Goal: Complete application form: Complete application form

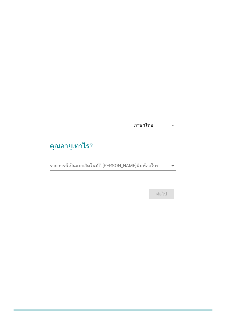
click at [160, 130] on div "ภาษาไทย" at bounding box center [151, 125] width 34 height 9
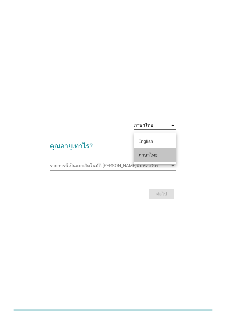
click at [154, 159] on div "ภาษาไทย" at bounding box center [154, 155] width 33 height 14
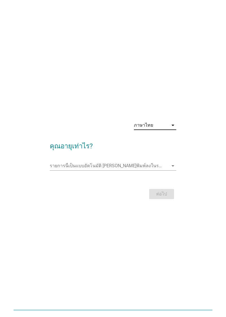
click at [158, 171] on input "รายการนี้เป็นแบบอัตโนมัติ คุณสามารถพิมพ์ลงในรายการนี้" at bounding box center [109, 165] width 119 height 9
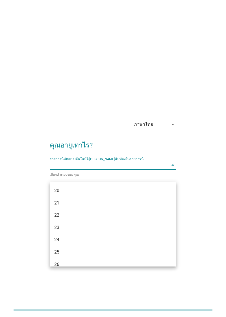
scroll to position [24, 0]
click at [73, 170] on input "รายการนี้เป็นแบบอัตโนมัติ คุณสามารถพิมพ์ลงในรายการนี้" at bounding box center [109, 165] width 119 height 9
type input "32"
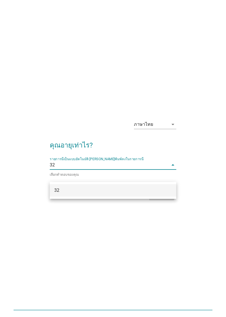
click at [156, 194] on div "32" at bounding box center [108, 190] width 108 height 7
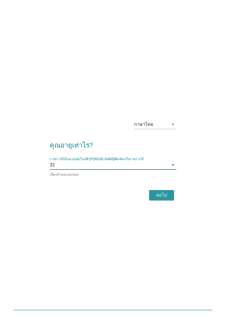
click at [166, 199] on div "ต่อไป" at bounding box center [162, 195] width 16 height 7
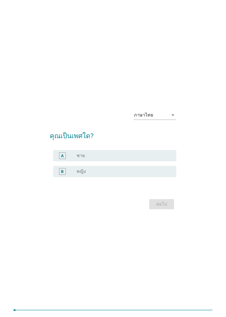
click at [71, 161] on div "A radio_button_unchecked ชาย" at bounding box center [114, 155] width 123 height 11
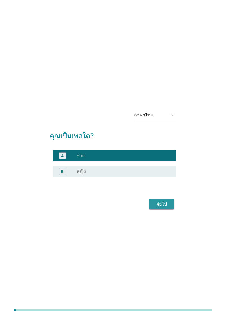
click at [164, 208] on div "ต่อไป" at bounding box center [162, 204] width 16 height 7
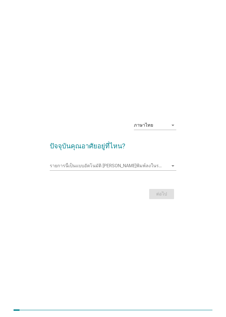
click at [141, 171] on input "รายการนี้เป็นแบบอัตโนมัติ คุณสามารถพิมพ์ลงในรายการนี้" at bounding box center [109, 165] width 119 height 9
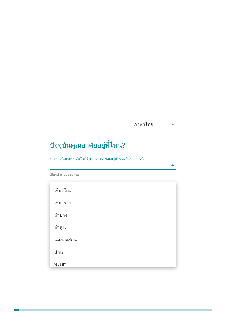
scroll to position [247, 0]
click at [81, 187] on div "เชียงใหม่" at bounding box center [108, 190] width 108 height 7
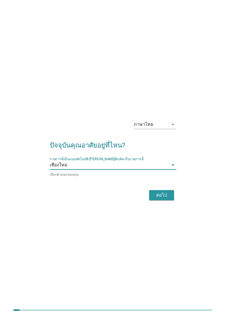
click at [166, 199] on div "ต่อไป" at bounding box center [162, 195] width 16 height 7
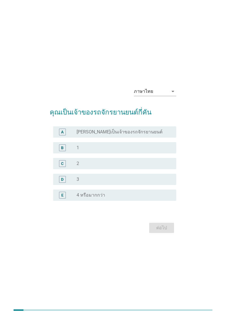
click at [137, 169] on div "C radio_button_unchecked 2" at bounding box center [114, 163] width 123 height 11
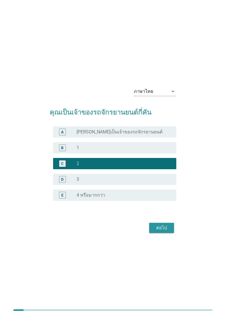
click at [163, 231] on div "ต่อไป" at bounding box center [162, 228] width 16 height 7
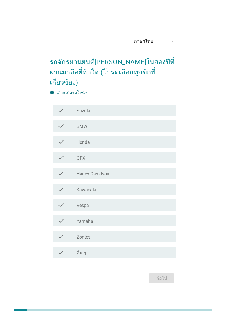
click at [152, 145] on div "check_box_outline_blank Honda" at bounding box center [124, 142] width 95 height 7
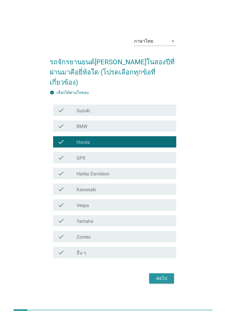
click at [164, 282] on div "ต่อไป" at bounding box center [162, 278] width 16 height 7
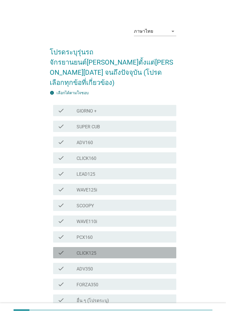
scroll to position [12, 0]
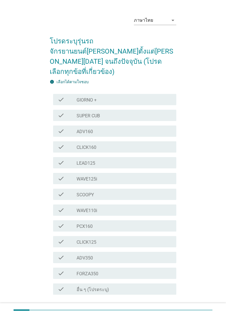
click at [142, 223] on div "check_box_outline_blank PCX160" at bounding box center [124, 226] width 95 height 7
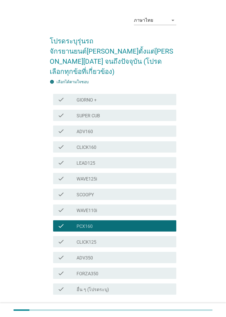
click at [167, 312] on div "ต่อไป" at bounding box center [162, 315] width 16 height 7
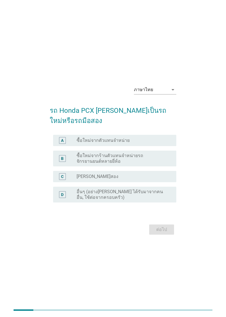
click at [143, 143] on div "radio_button_unchecked ซื้อใหม่จากตัวแทนจำหน่าย" at bounding box center [122, 141] width 91 height 6
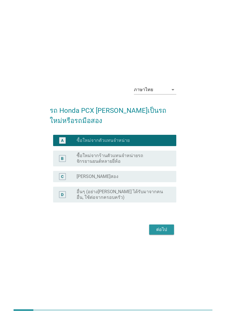
click at [163, 233] on div "ต่อไป" at bounding box center [162, 229] width 16 height 7
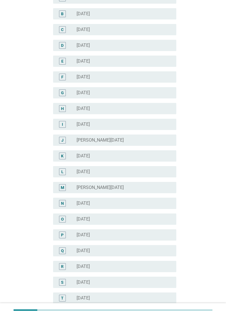
click at [119, 284] on div "radio_button_unchecked กรกฎาคม 2025" at bounding box center [122, 283] width 91 height 6
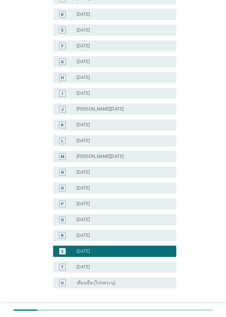
scroll to position [124, 0]
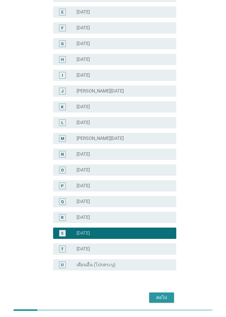
click at [163, 300] on div "ต่อไป" at bounding box center [162, 297] width 16 height 7
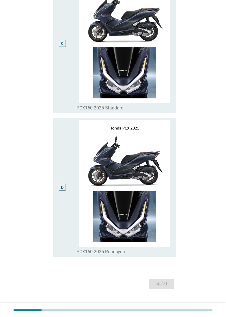
scroll to position [397, 0]
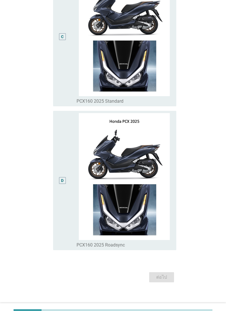
click at [65, 85] on div "C" at bounding box center [63, 37] width 10 height 135
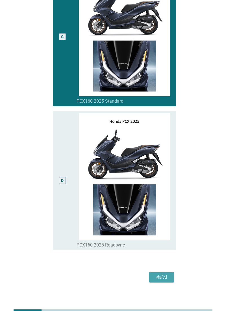
click at [165, 283] on button "ต่อไป" at bounding box center [161, 277] width 25 height 10
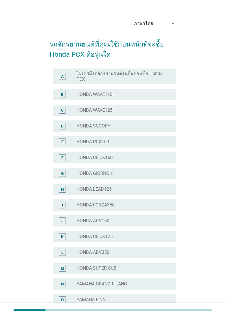
scroll to position [11, 0]
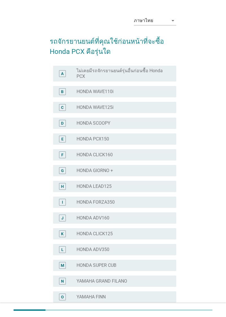
click at [145, 106] on div "radio_button_unchecked HONDA WAVE125i" at bounding box center [122, 108] width 91 height 6
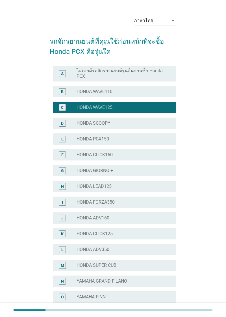
click at [150, 154] on div "radio_button_unchecked HONDA CLICK160" at bounding box center [122, 155] width 91 height 6
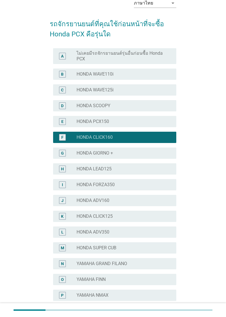
scroll to position [29, 0]
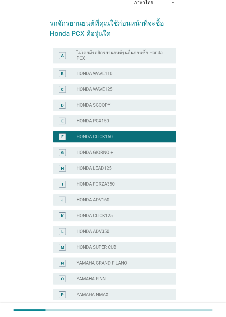
click at [156, 213] on div "radio_button_unchecked HONDA CLICK125" at bounding box center [124, 216] width 95 height 7
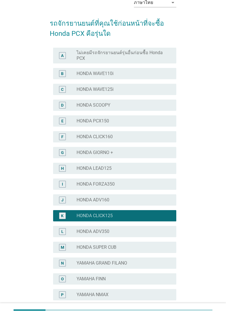
click at [156, 135] on div "radio_button_unchecked HONDA CLICK160" at bounding box center [122, 137] width 91 height 6
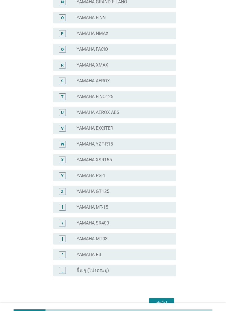
scroll to position [296, 0]
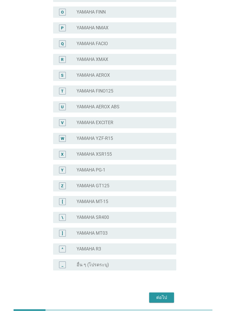
click at [167, 298] on div "ต่อไป" at bounding box center [162, 297] width 16 height 7
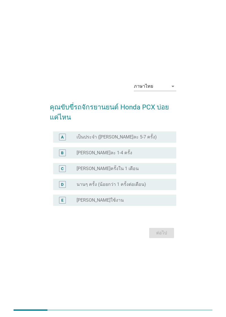
click at [159, 140] on div "radio_button_unchecked เป็นประจำ (อาทิตย์ละ 5-7 ครั้ง)" at bounding box center [122, 137] width 91 height 6
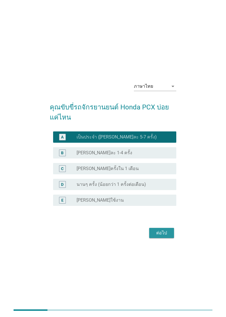
click at [164, 238] on button "ต่อไป" at bounding box center [161, 233] width 25 height 10
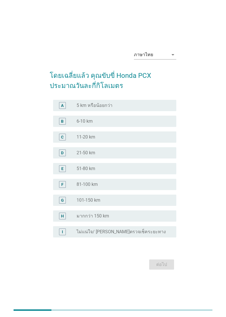
click at [108, 140] on div "radio_button_unchecked 11-20 km" at bounding box center [122, 137] width 91 height 6
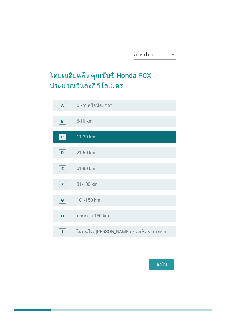
click at [165, 270] on button "ต่อไป" at bounding box center [161, 265] width 25 height 10
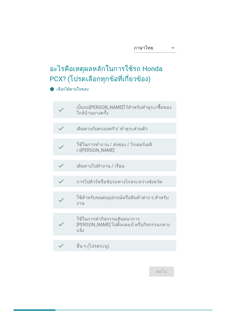
click at [139, 171] on div "check check_box_outline_blank เดินทางไปทำงาน / เรียน" at bounding box center [114, 165] width 123 height 11
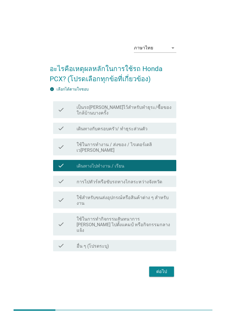
click at [155, 132] on div "check_box_outline_blank เดินทางกับครอบครัว/ ทำธุระส่วนตัว" at bounding box center [124, 128] width 95 height 7
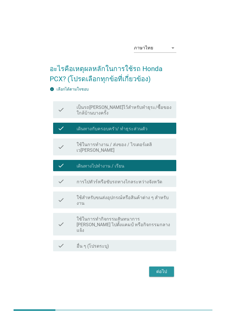
click at [167, 275] on div "ต่อไป" at bounding box center [162, 271] width 16 height 7
click at [159, 269] on div "ต่อไป" at bounding box center [113, 272] width 126 height 14
click at [166, 270] on div "ต่อไป" at bounding box center [113, 272] width 126 height 14
click at [160, 276] on div "ต่อไป" at bounding box center [113, 272] width 126 height 14
click at [166, 276] on div "ต่อไป" at bounding box center [113, 272] width 126 height 14
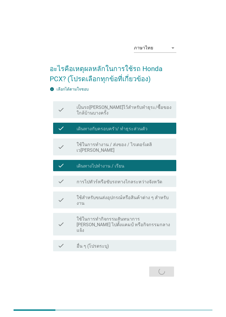
click at [167, 269] on div "ต่อไป" at bounding box center [113, 272] width 126 height 14
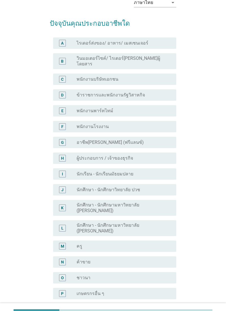
scroll to position [33, 0]
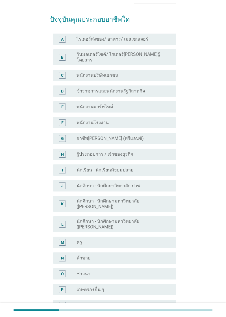
click at [143, 255] on div "radio_button_unchecked ค้าขาย" at bounding box center [122, 258] width 91 height 6
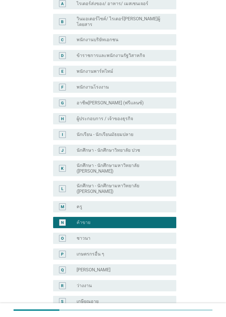
scroll to position [124, 0]
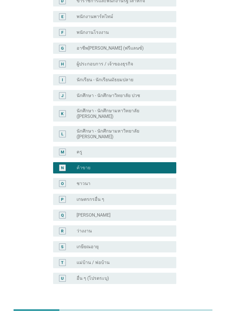
click at [165, 308] on div "ต่อไป" at bounding box center [162, 311] width 16 height 7
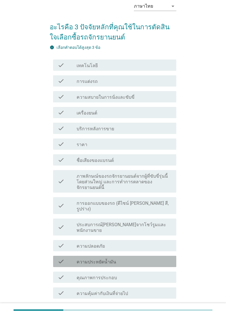
scroll to position [29, 0]
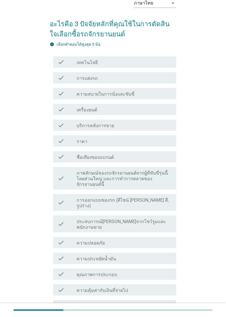
click at [148, 198] on label "การออกแบบของรถ (ดีไซน์ [PERSON_NAME] สี, รูปร่าง)" at bounding box center [124, 203] width 95 height 11
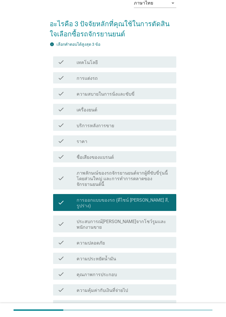
click at [146, 287] on div "check_box_outline_blank ความคุ้มค่ากับเงินที่จ่ายไป" at bounding box center [124, 290] width 95 height 7
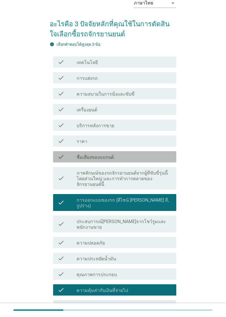
click at [147, 159] on div "check_box_outline_blank ชื่อเสียงของแบรนด์" at bounding box center [124, 157] width 95 height 7
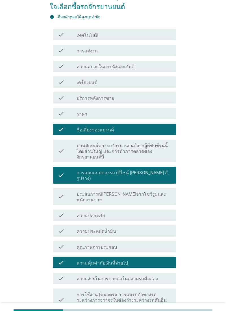
scroll to position [119, 0]
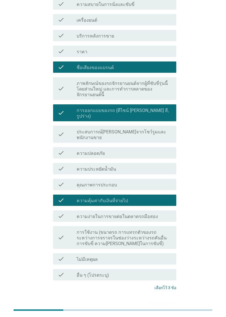
click at [161, 306] on div "ต่อไป" at bounding box center [162, 309] width 16 height 7
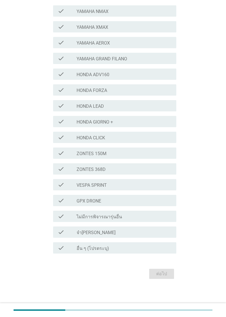
scroll to position [0, 0]
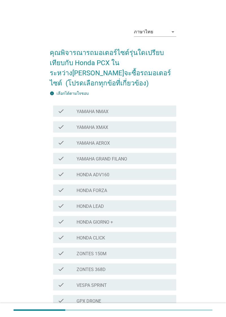
click at [151, 111] on div "check_box_outline_blank YAMAHA NMAX" at bounding box center [124, 111] width 95 height 7
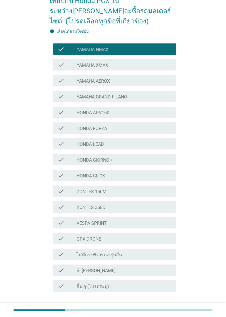
scroll to position [77, 0]
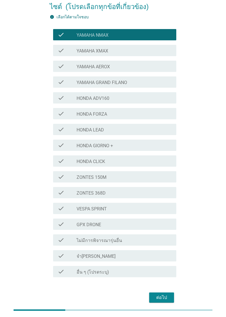
click at [143, 228] on div "check check_box_outline_blank GPX DRONE" at bounding box center [114, 224] width 123 height 11
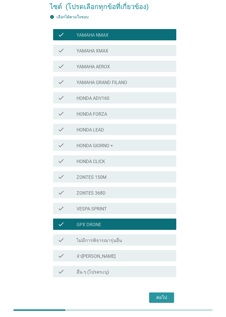
click at [165, 299] on div "ต่อไป" at bounding box center [162, 297] width 16 height 7
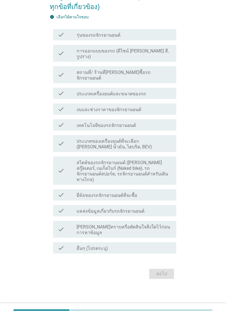
scroll to position [0, 0]
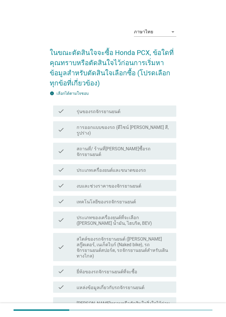
click at [150, 127] on label "การออกแบบของรถ (ดีไซน์ [PERSON_NAME] สี, รูปร่าง)" at bounding box center [124, 130] width 95 height 11
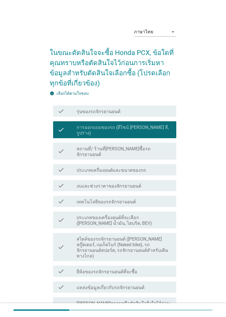
click at [148, 180] on div "check check_box_outline_blank งบและช่วงราคาของจักรยานยนต์" at bounding box center [114, 185] width 123 height 11
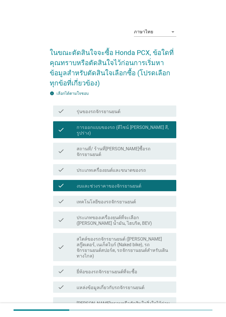
click at [154, 268] on div "check_box_outline_blank ยี่ห้อของรถจักรยานยนต์ที่จะซื้อ" at bounding box center [124, 271] width 95 height 7
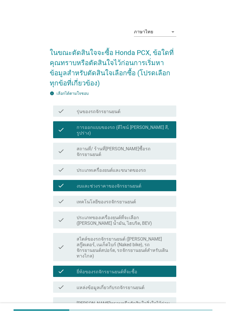
click at [139, 110] on div "check_box_outline_blank รุ่นของรถจักรยานยนต์" at bounding box center [124, 111] width 95 height 7
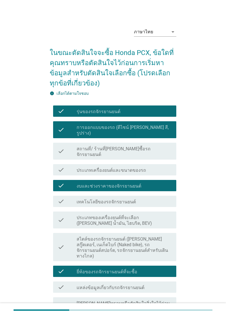
click at [136, 184] on label "งบและช่วงราคาของจักรยานยนต์" at bounding box center [109, 187] width 65 height 6
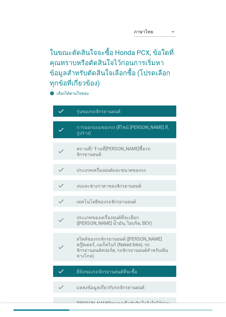
scroll to position [30, 0]
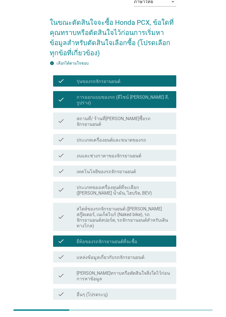
click at [166, 317] on div "ต่อไป" at bounding box center [162, 320] width 16 height 7
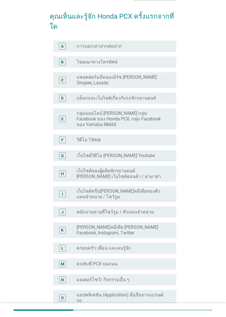
scroll to position [37, 0]
click at [150, 224] on label "[PERSON_NAME]ลมีเดีย [PERSON_NAME] Facebook, Instagram, Twitter" at bounding box center [122, 229] width 91 height 11
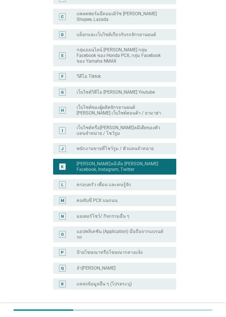
scroll to position [104, 0]
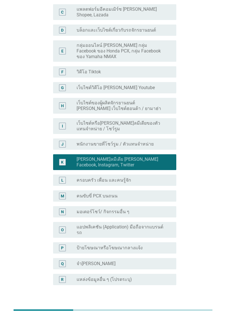
click at [170, 307] on button "ต่อไป" at bounding box center [161, 312] width 25 height 10
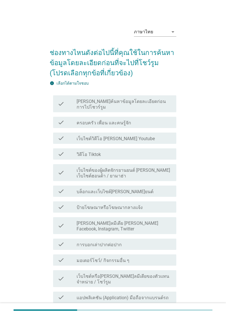
click at [151, 217] on div "check check_box_outline_blank [PERSON_NAME]ลมีเดีย [PERSON_NAME] Facebook, Inst…" at bounding box center [114, 225] width 123 height 17
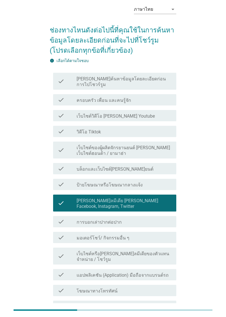
scroll to position [17, 0]
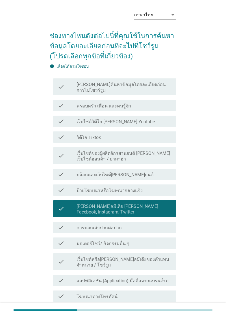
click at [156, 102] on div "check_box_outline_blank ครอบครัว เพื่อน และคนรู้จัก" at bounding box center [124, 105] width 95 height 7
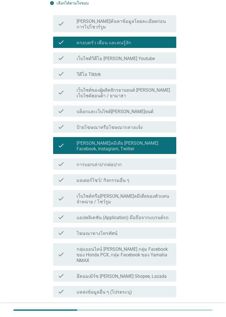
scroll to position [81, 0]
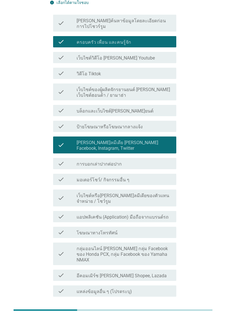
click at [163, 193] on label "เว็บไซต์หรือ[PERSON_NAME]ลมีเดียของตัวแทนจําหน่าย / โชว์รูม" at bounding box center [124, 198] width 95 height 11
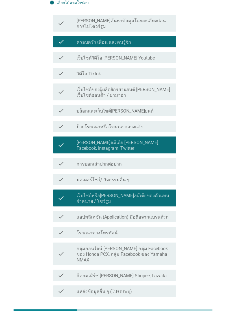
click at [156, 193] on label "เว็บไซต์หรือ[PERSON_NAME]ลมีเดียของตัวแทนจําหน่าย / โชว์รูม" at bounding box center [124, 198] width 95 height 11
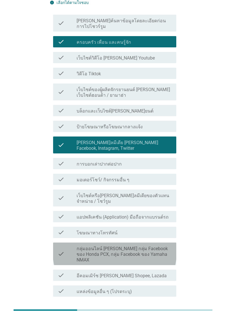
click at [160, 246] on label "กลุ่มออนไลน์ [PERSON_NAME] กลุ่ม Facebook ของ Honda PCX, กลุ่ม Facebook ของ Yam…" at bounding box center [124, 254] width 95 height 17
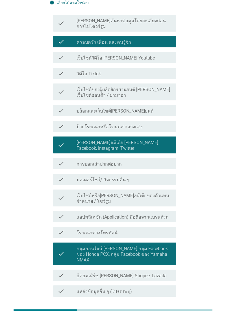
click at [166, 314] on div "ต่อไป" at bounding box center [162, 317] width 16 height 7
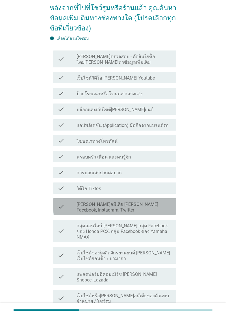
scroll to position [46, 0]
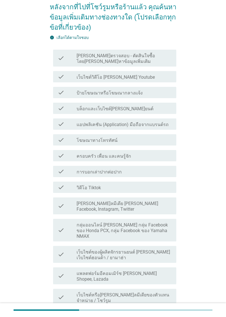
click at [166, 206] on label "[PERSON_NAME]ลมีเดีย [PERSON_NAME] Facebook, Instagram, Twitter" at bounding box center [124, 206] width 95 height 11
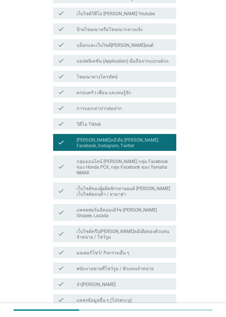
scroll to position [121, 0]
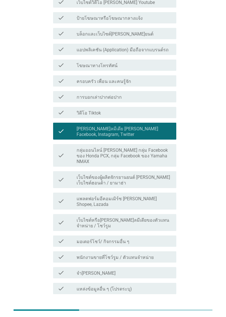
click at [163, 310] on button "ต่อไป" at bounding box center [161, 315] width 25 height 10
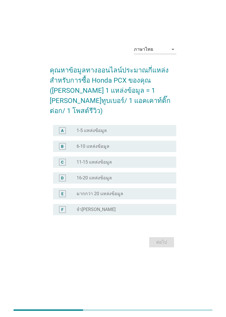
scroll to position [0, 0]
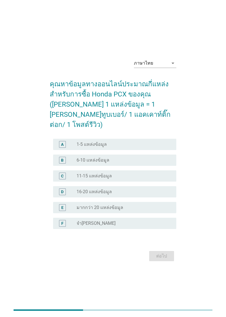
click at [159, 147] on div "radio_button_unchecked 1-5 แหล่งข้อมูล" at bounding box center [122, 145] width 91 height 6
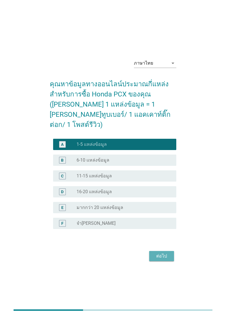
click at [160, 260] on div "ต่อไป" at bounding box center [162, 256] width 16 height 7
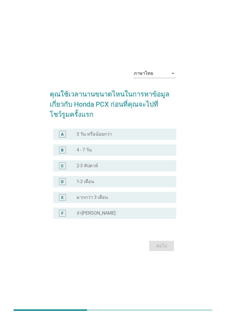
click at [161, 140] on div "A radio_button_unchecked 3 วัน หรือน้อยกว่า" at bounding box center [114, 134] width 123 height 11
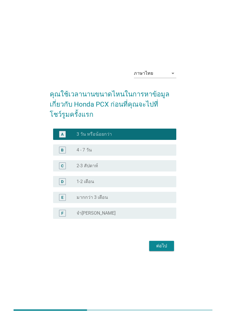
click at [159, 153] on div "radio_button_unchecked 4 - 7 วัน" at bounding box center [122, 150] width 91 height 6
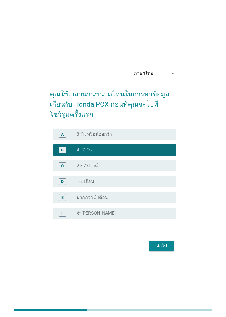
click at [152, 172] on div "C radio_button_unchecked 2-3 สัปดาห์" at bounding box center [114, 165] width 123 height 11
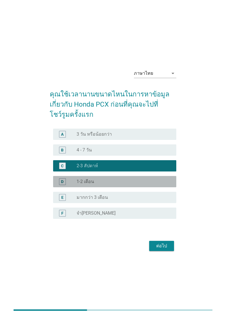
click at [148, 185] on div "radio_button_unchecked 1-2 เดือน" at bounding box center [122, 182] width 91 height 6
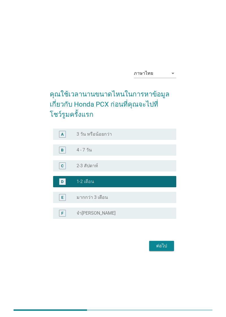
click at [168, 257] on div "ภาษาไทย arrow_drop_down คุณใช้เวลานานขนาดไหนในการหาข้อมูลเกี่ยวกับ Honda PCX ก่…" at bounding box center [113, 159] width 136 height 198
click at [167, 250] on div "ต่อไป" at bounding box center [162, 246] width 16 height 7
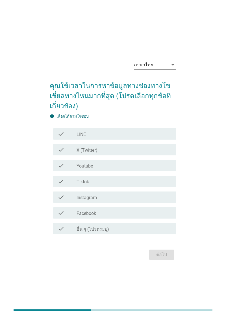
click at [156, 169] on div "check_box_outline_blank Youtube" at bounding box center [124, 165] width 95 height 7
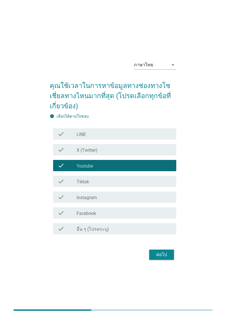
click at [136, 217] on div "check_box_outline_blank Facebook" at bounding box center [124, 213] width 95 height 7
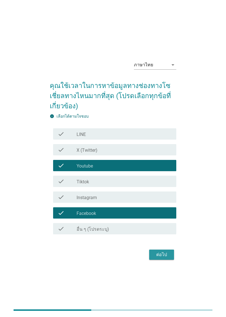
click at [162, 258] on div "ต่อไป" at bounding box center [162, 255] width 16 height 7
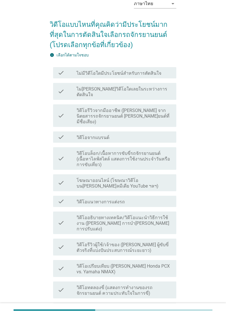
scroll to position [28, 0]
click at [165, 264] on label "วิดีโอเปรียบเทียบ ([PERSON_NAME] Honda PCX vs. Yamaha NMAX)" at bounding box center [124, 269] width 95 height 11
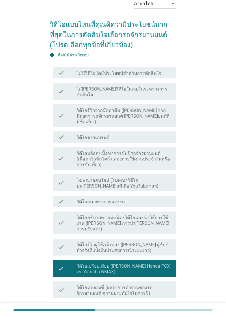
scroll to position [48, 0]
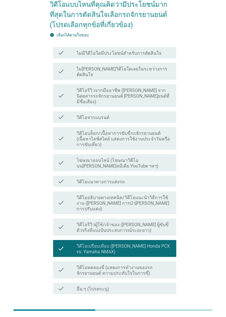
click at [161, 311] on div "ต่อไป" at bounding box center [162, 314] width 16 height 7
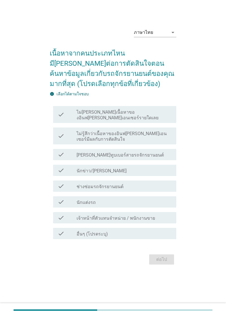
scroll to position [0, 0]
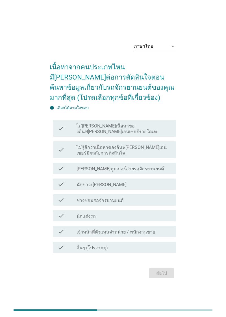
click at [165, 156] on label "ไม่รู้สึกว่าเนื้อหาของอินฟ[PERSON_NAME]เอนเซอร์มีผลกับการตัดสินใจ" at bounding box center [124, 150] width 95 height 11
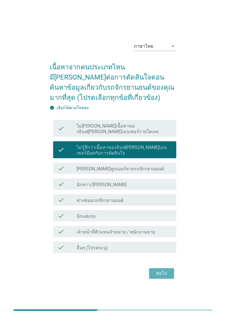
click at [167, 277] on div "ต่อไป" at bounding box center [162, 273] width 16 height 7
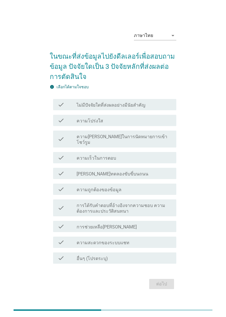
click at [153, 193] on div "check_box_outline_blank ความถูกต้องของข้อมูล" at bounding box center [124, 189] width 95 height 7
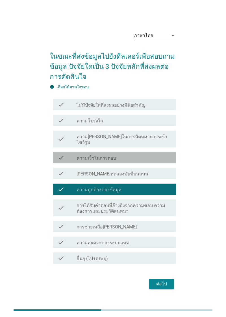
click at [156, 161] on div "check_box_outline_blank ความเร็วในการตอบ" at bounding box center [124, 157] width 95 height 7
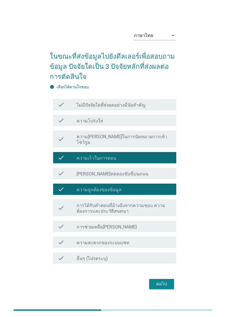
click at [147, 230] on div "check_box_outline_blank การช่วยเหลือ[PERSON_NAME]" at bounding box center [124, 226] width 95 height 7
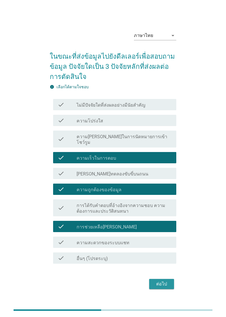
click at [159, 288] on div "ต่อไป" at bounding box center [162, 284] width 16 height 7
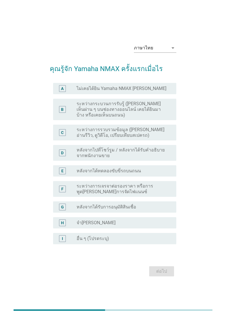
click at [153, 118] on label "ระหว่างกระบวนการรับรู้ ([PERSON_NAME] เห็นผ่าน ๆ บนช่องทางออนไลน์ เคยได้ยินมาบ้…" at bounding box center [122, 109] width 91 height 17
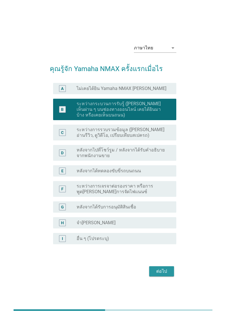
click at [162, 275] on div "ต่อไป" at bounding box center [162, 271] width 16 height 7
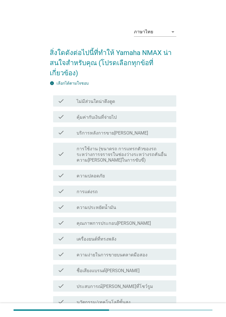
click at [138, 254] on label "ความง่ายในการขายบนตลาดมือสอง" at bounding box center [112, 255] width 71 height 6
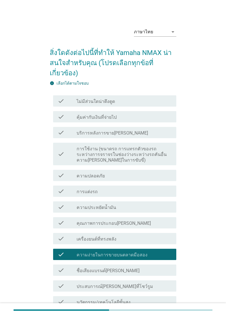
click at [142, 254] on label "ความง่ายในการขายบนตลาดมือสอง" at bounding box center [112, 255] width 71 height 6
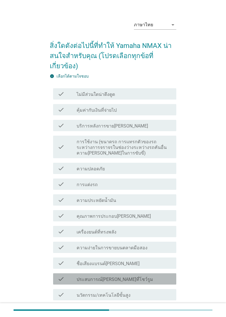
scroll to position [36, 0]
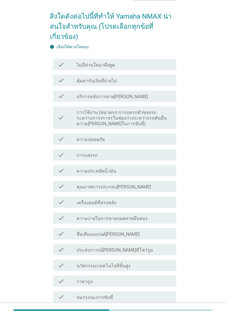
click at [138, 268] on div "check_box_outline_blank นวัตกรรม/เทคโนโลยีขั้นสูง" at bounding box center [124, 265] width 95 height 7
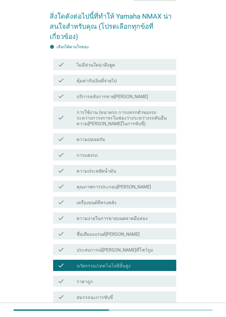
click at [140, 269] on div "check check_box_outline_blank นวัตกรรม/เทคโนโลยีขั้นสูง" at bounding box center [114, 265] width 123 height 11
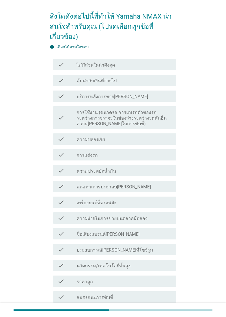
click at [129, 297] on div "check_box_outline_blank สมรรถนะการขับขี่" at bounding box center [124, 297] width 95 height 7
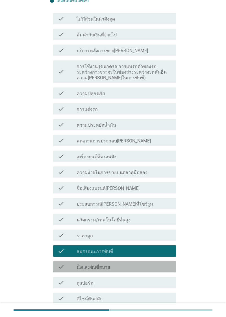
scroll to position [87, 0]
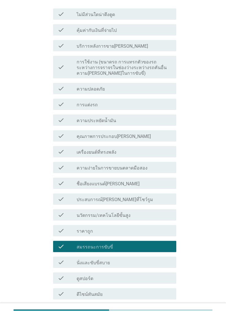
click at [133, 265] on div "check_box_outline_blank นั่งและขับขี่สบาย" at bounding box center [124, 262] width 95 height 7
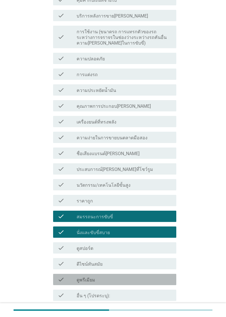
scroll to position [120, 0]
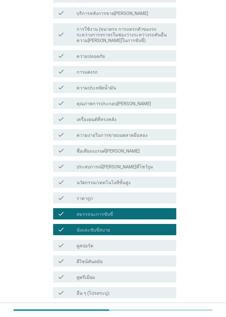
click at [132, 261] on div "check_box_outline_blank ดีไซน์ทันสมัย" at bounding box center [124, 261] width 95 height 7
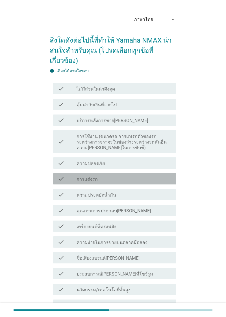
scroll to position [0, 0]
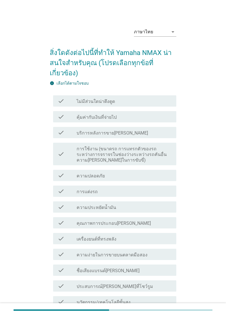
click at [147, 121] on div "check check_box_outline_blank คุ้มค่ากับเงินที่จ่ายไป" at bounding box center [114, 116] width 123 height 11
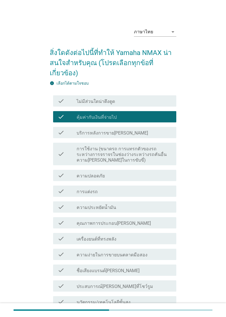
click at [143, 210] on div "check_box_outline_blank ความประหยัดน้ำมัน" at bounding box center [124, 207] width 95 height 7
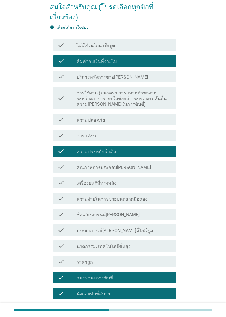
scroll to position [141, 0]
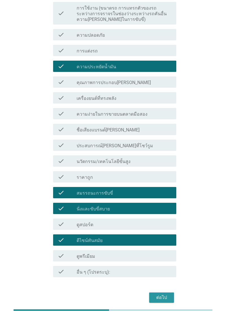
click at [162, 300] on div "ต่อไป" at bounding box center [162, 297] width 16 height 7
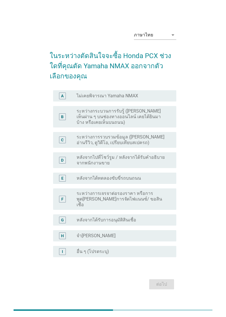
click at [135, 166] on label "หลังจากไปที่โชว์รูม / หลังจากได้รับคำอธิบายจากพนักงานขาย" at bounding box center [122, 160] width 91 height 11
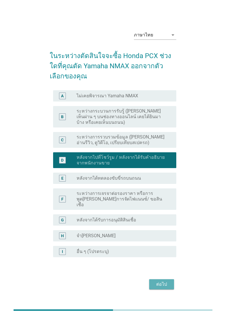
click at [158, 288] on div "ต่อไป" at bounding box center [162, 284] width 16 height 7
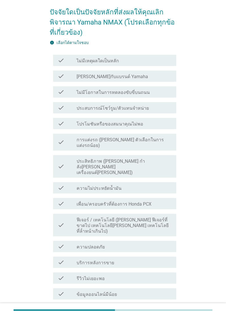
scroll to position [40, 0]
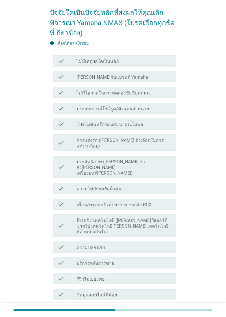
click at [154, 201] on div "check_box_outline_blank เพื่อน/ครอบครัวที่ต้องการ Honda PCX" at bounding box center [124, 204] width 95 height 7
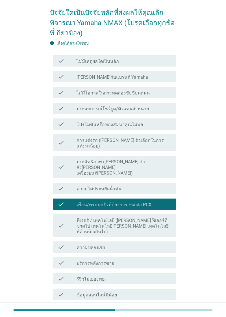
click at [156, 199] on div "check check_box_outline_blank เพื่อน/ครอบครัวที่ต้องการ Honda PCX" at bounding box center [114, 204] width 123 height 11
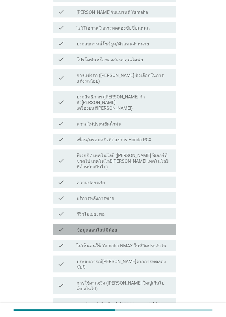
scroll to position [105, 0]
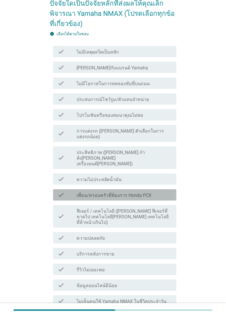
scroll to position [59, 0]
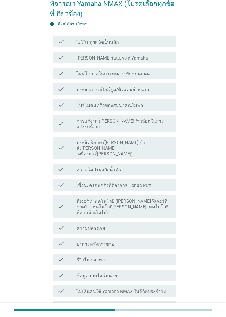
click at [161, 180] on div "check check_box_outline_blank เพื่อน/ครอบครัวที่ต้องการ Honda PCX" at bounding box center [114, 185] width 123 height 11
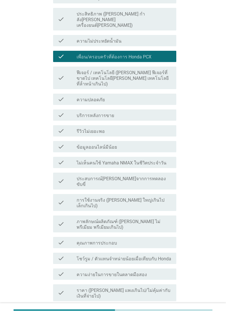
scroll to position [226, 0]
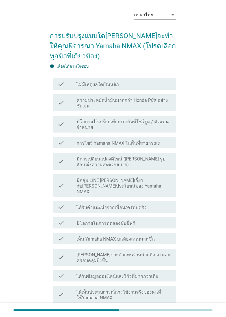
scroll to position [17, 0]
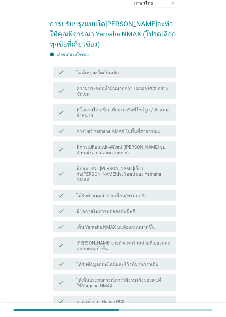
click at [153, 173] on label "มีกลุ่ม LINE [PERSON_NAME]เกี่ยวกับ[PERSON_NAME]ประโยชน์ของ Yamaha NMAX" at bounding box center [124, 174] width 95 height 17
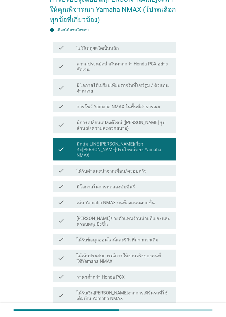
click at [158, 126] on label "มีการเปลี่ยนแปลงดีไซน์ ([PERSON_NAME] รูปลักษณ์/ความสะดวกสบาย)" at bounding box center [124, 125] width 95 height 11
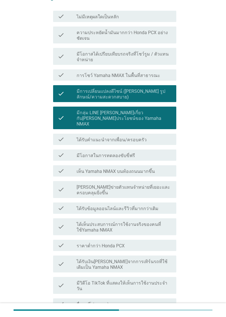
scroll to position [88, 0]
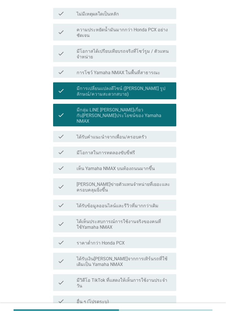
click at [163, 239] on div "check_box_outline_blank ราคาต่ำกว่า Honda PCX" at bounding box center [124, 242] width 95 height 7
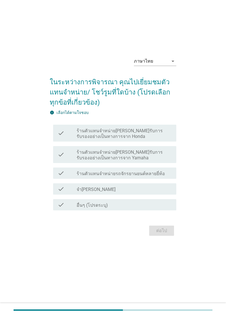
scroll to position [0, 0]
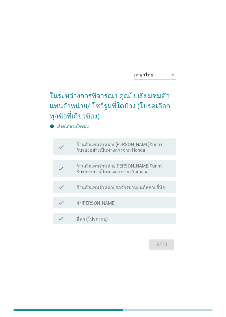
click at [161, 153] on label "ร้านตัวแทนจำหน่าย[PERSON_NAME]รับการรับรองอย่างเป็นทางการจาก Honda" at bounding box center [124, 147] width 95 height 11
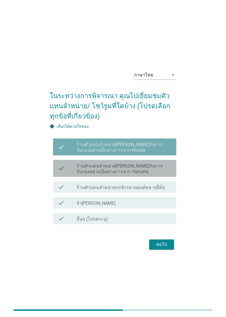
click at [157, 175] on label "ร้านตัวแทนจำหน่าย[PERSON_NAME]รับการรับรองอย่างเป็นทางการจาก Yamaha" at bounding box center [124, 168] width 95 height 11
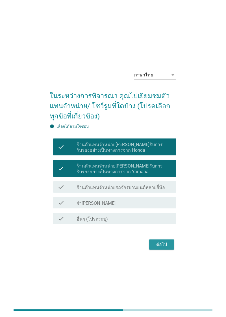
click at [160, 248] on div "ต่อไป" at bounding box center [162, 244] width 16 height 7
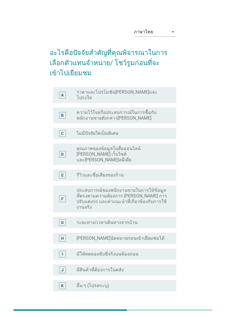
click at [143, 217] on div "G radio_button_unchecked ระยะทาง/เวลาเดินทางจากบ้าน" at bounding box center [114, 222] width 123 height 11
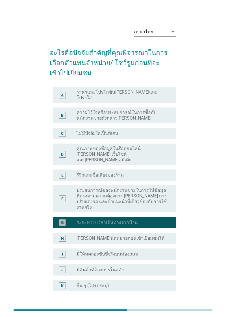
click at [146, 220] on div "radio_button_checked ระยะทาง/เวลาเดินทางจากบ้าน" at bounding box center [122, 223] width 91 height 6
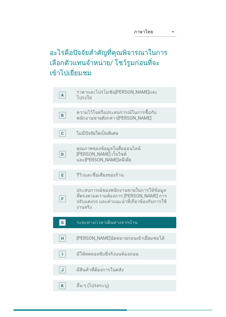
click at [146, 99] on label "ราคาและโปรโมชัน[PERSON_NAME]และโปร่งใส" at bounding box center [122, 94] width 91 height 11
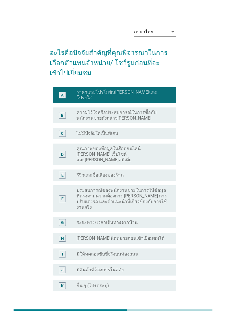
click at [161, 315] on div "ต่อไป" at bounding box center [162, 318] width 16 height 7
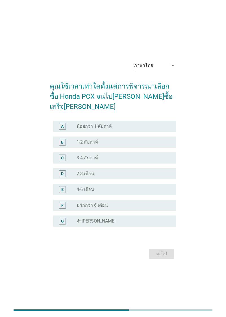
click at [156, 176] on div "D radio_button_unchecked 2-3 เดือน" at bounding box center [114, 173] width 123 height 11
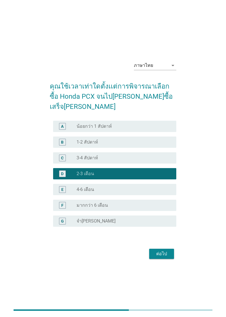
click at [148, 177] on div "radio_button_checked 2-3 เดือน" at bounding box center [122, 174] width 91 height 6
click at [143, 164] on div "C radio_button_unchecked 3-4 สัปดาห์" at bounding box center [114, 157] width 123 height 11
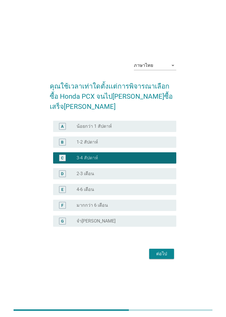
click at [141, 145] on div "radio_button_unchecked 1-2 สัปดาห์" at bounding box center [122, 142] width 91 height 6
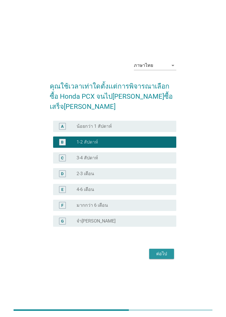
click at [160, 257] on div "ต่อไป" at bounding box center [162, 254] width 16 height 7
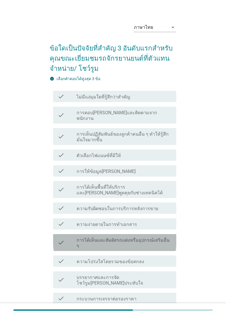
scroll to position [18, 0]
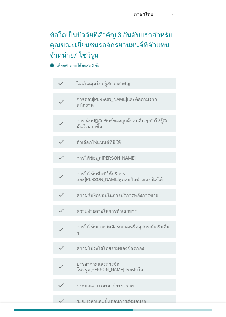
click at [154, 125] on div "check check_box_outline_blank การเห็นปฏิสัมพันธ์ของลูกค้าคนอื่น ๆ ทำให้รู้สึกมั…" at bounding box center [114, 123] width 123 height 17
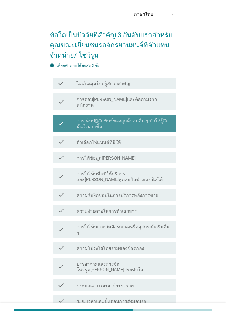
click at [159, 118] on label "การเห็นปฏิสัมพันธ์ของลูกค้าคนอื่น ๆ ทำให้รู้สึกมั่นใจมากขึ้น" at bounding box center [124, 123] width 95 height 11
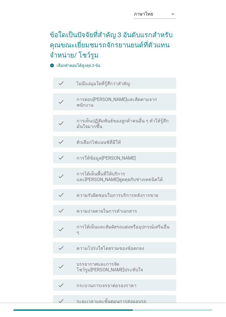
click at [152, 156] on div "check check_box_outline_blank การให้ข้อมูล[PERSON_NAME]" at bounding box center [114, 157] width 123 height 11
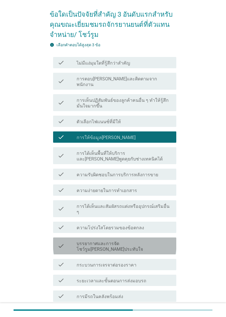
scroll to position [49, 0]
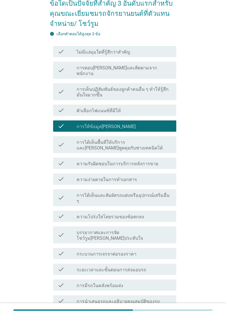
click at [151, 213] on div "check_box_outline_blank ความโปร่งใสโดยรวมของข้อตกลง" at bounding box center [124, 216] width 95 height 7
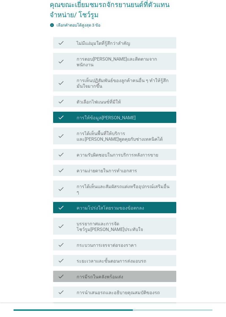
scroll to position [85, 0]
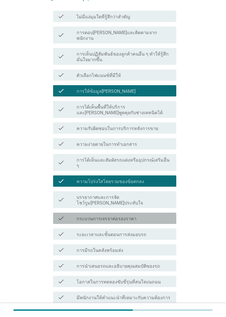
click at [152, 215] on div "check_box_outline_blank กระบวนการเจรจาต่อรองราคา" at bounding box center [124, 218] width 95 height 7
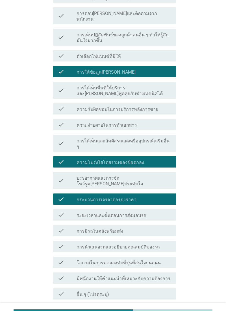
scroll to position [117, 0]
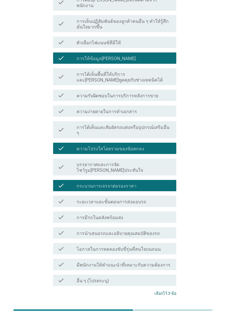
click at [162, 311] on div "ต่อไป" at bounding box center [162, 314] width 16 height 7
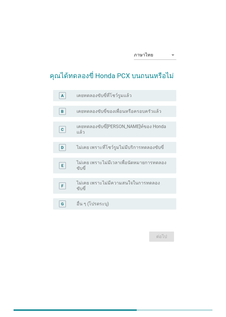
scroll to position [0, 0]
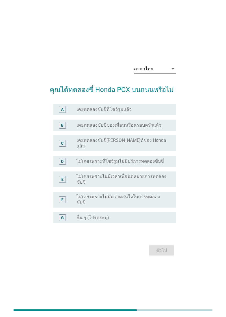
click at [150, 206] on label "ไม่เคย เพราะไม่มีความสนใจในการทดลองขับขี่" at bounding box center [122, 199] width 91 height 11
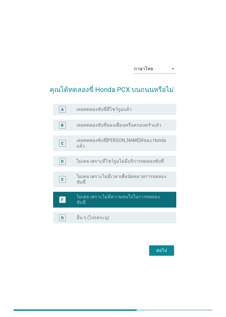
click at [161, 129] on div "radio_button_unchecked เคยทดลองขับขี่ของเพื่อนหรือครอบครัวแล้ว" at bounding box center [124, 125] width 95 height 7
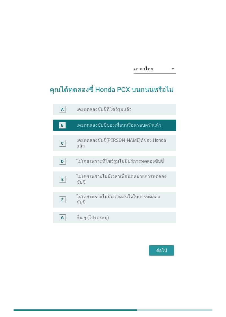
click at [163, 254] on div "ต่อไป" at bounding box center [162, 250] width 16 height 7
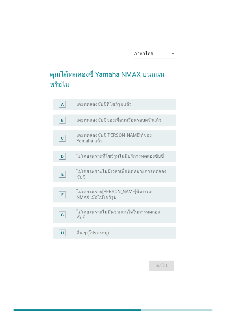
click at [157, 123] on label "เคยทดลองขับขี่ของเพื่อนหรือครอบครัวแล้ว" at bounding box center [119, 120] width 85 height 6
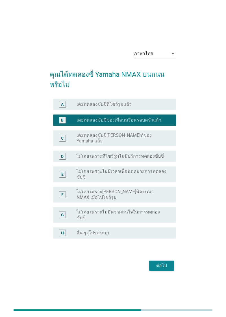
click at [139, 221] on label "ไม่เคย เพราะไม่มีความสนใจในการทดลองขับขี่" at bounding box center [122, 214] width 91 height 11
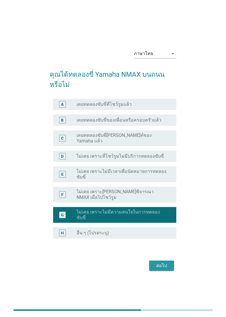
click at [158, 269] on div "ต่อไป" at bounding box center [162, 266] width 16 height 7
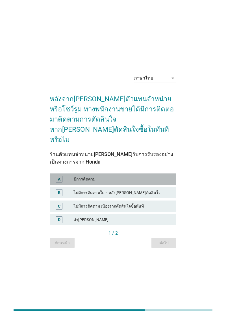
click at [153, 176] on div "A มีการติดตาม" at bounding box center [113, 179] width 126 height 11
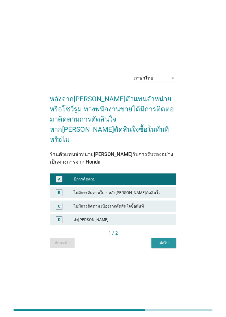
click at [167, 246] on div "ต่อไป" at bounding box center [164, 243] width 16 height 6
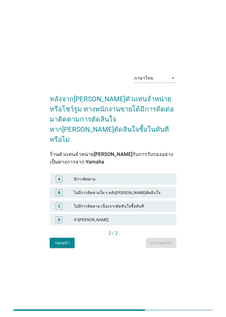
click at [146, 183] on div "มีการติดตาม" at bounding box center [123, 179] width 98 height 7
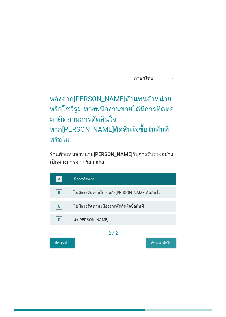
click at [167, 246] on div "คำถามต่อไป" at bounding box center [160, 243] width 21 height 6
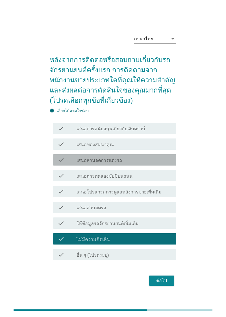
click at [148, 163] on div "check_box_outline_blank เสนอส่วนลดการแต่งรถ" at bounding box center [124, 160] width 95 height 7
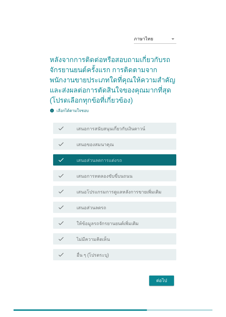
click at [156, 150] on div "check check_box_outline_blank เสนอของสมนาคุณ" at bounding box center [114, 144] width 123 height 11
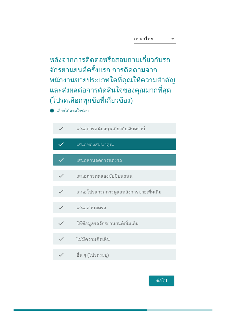
click at [153, 163] on div "check_box_outline_blank เสนอส่วนลดการแต่งรถ" at bounding box center [124, 160] width 95 height 7
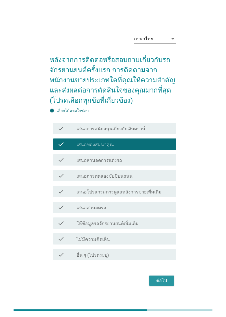
click at [159, 284] on div "ต่อไป" at bounding box center [162, 281] width 16 height 7
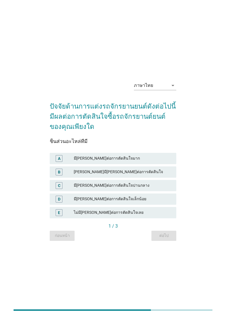
click at [152, 162] on div "มี[PERSON_NAME]ต่อการตัดสินใจมาก" at bounding box center [123, 158] width 98 height 7
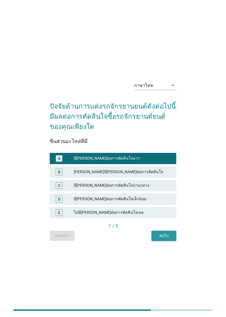
click at [169, 239] on div "ต่อไป" at bounding box center [164, 236] width 16 height 6
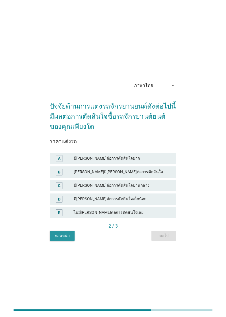
click at [67, 239] on div "ก่อนหน้า" at bounding box center [62, 236] width 16 height 6
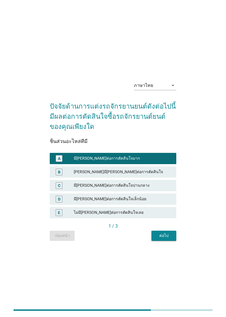
click at [133, 176] on div "[PERSON_NAME]มี[PERSON_NAME]ต่อการตัดสินใจ" at bounding box center [123, 172] width 98 height 7
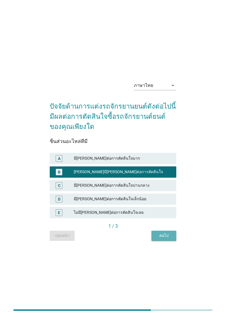
click at [171, 239] on div "ต่อไป" at bounding box center [164, 236] width 16 height 6
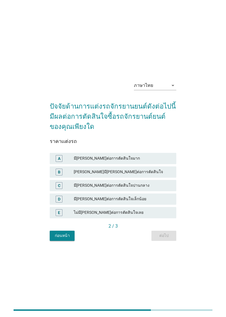
click at [147, 191] on div "C มี[PERSON_NAME]ต่อการตัดสินใจปานกลาง" at bounding box center [113, 185] width 126 height 11
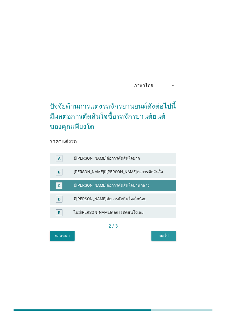
click at [160, 241] on button "ต่อไป" at bounding box center [163, 236] width 25 height 10
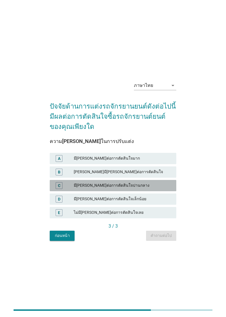
click at [149, 189] on div "มี[PERSON_NAME]ต่อการตัดสินใจปานกลาง" at bounding box center [123, 185] width 98 height 7
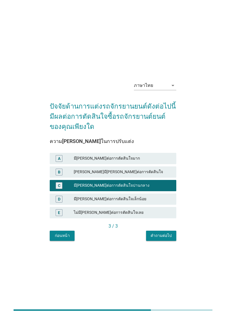
click at [159, 246] on div "ภาษาไทย arrow_drop_down ปัจจัยด้านการแต่งรถจักรยานยนต์ดังต่อไปนี้มีผลต่อการตัดส…" at bounding box center [113, 159] width 136 height 174
click at [163, 241] on button "คำถามต่อไป" at bounding box center [161, 236] width 30 height 10
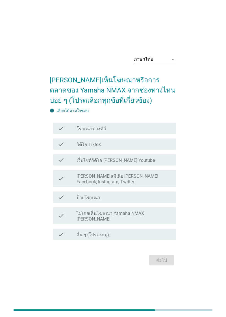
click at [156, 185] on label "[PERSON_NAME]ลมีเดีย [PERSON_NAME] Facebook, Instagram, Twitter" at bounding box center [124, 179] width 95 height 11
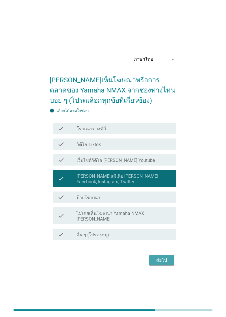
click at [160, 264] on div "ต่อไป" at bounding box center [162, 260] width 16 height 7
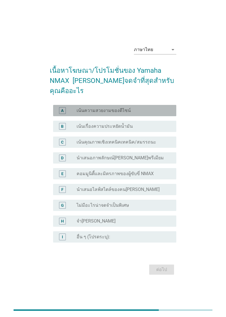
click at [158, 113] on div "radio_button_unchecked เน้นความสวยงามของดีไซน์" at bounding box center [122, 111] width 91 height 6
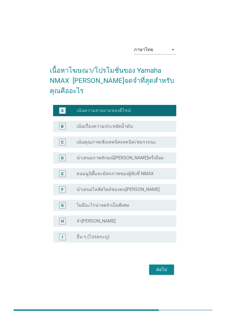
click at [173, 275] on button "ต่อไป" at bounding box center [161, 270] width 25 height 10
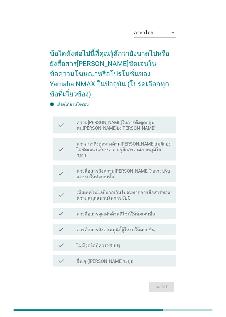
click at [147, 217] on label "ควรสื่อสารจุดเด่นด้านดีไซน์ให้ชัดเจนขึ้น" at bounding box center [116, 214] width 79 height 6
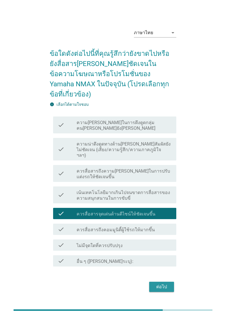
click at [167, 292] on button "ต่อไป" at bounding box center [161, 287] width 25 height 10
click at [180, 291] on div "ภาษาไทย arrow_drop_down ข้อใดดังต่อไปนี้ที่คุณรู้สึกว่ายังขาดไปหรือยังสื่อสาร[P…" at bounding box center [113, 158] width 136 height 279
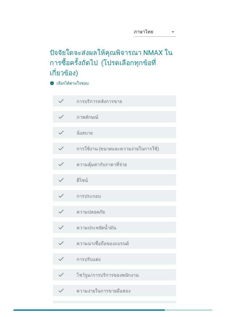
click at [140, 120] on div "check_box_outline_blank ภาพลักษณ์" at bounding box center [124, 116] width 95 height 7
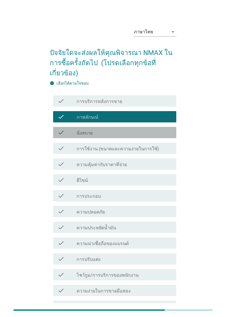
click at [150, 131] on div "check_box_outline_blank นั่งสบาย" at bounding box center [124, 132] width 95 height 7
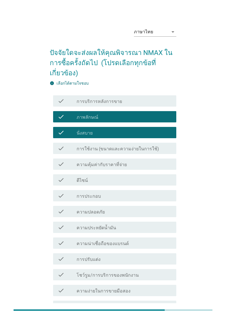
click at [151, 184] on div "check check_box_outline_blank ดีไซน์" at bounding box center [114, 179] width 123 height 11
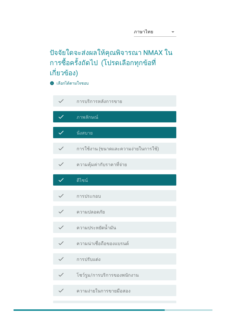
scroll to position [82, 0]
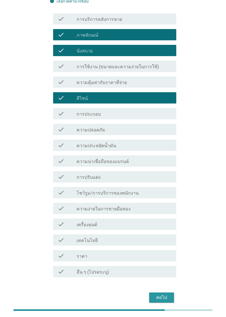
click at [163, 301] on button "ต่อไป" at bounding box center [161, 298] width 25 height 10
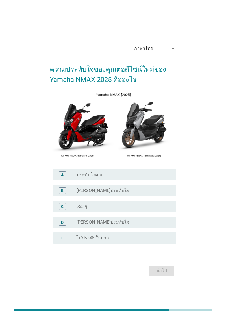
click at [142, 194] on div "radio_button_unchecked [PERSON_NAME]ประทับใจ" at bounding box center [122, 191] width 91 height 6
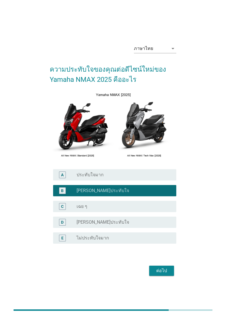
click at [151, 209] on div "radio_button_unchecked เฉย ๆ" at bounding box center [122, 207] width 91 height 6
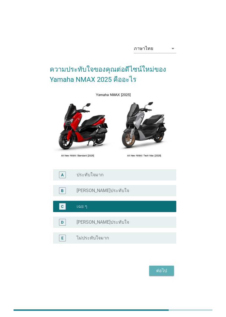
click at [166, 274] on div "ต่อไป" at bounding box center [162, 271] width 16 height 7
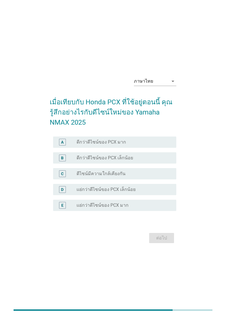
click at [154, 193] on div "radio_button_unchecked เเย่กว่าดีไซน์ของ PCX เล็กน้อย" at bounding box center [124, 189] width 95 height 7
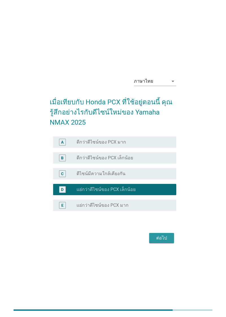
click at [162, 242] on div "ต่อไป" at bounding box center [162, 238] width 16 height 7
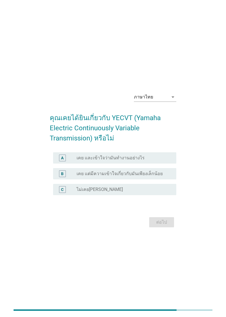
click at [160, 193] on div "radio_button_unchecked ไม่เคย[PERSON_NAME]" at bounding box center [124, 189] width 95 height 7
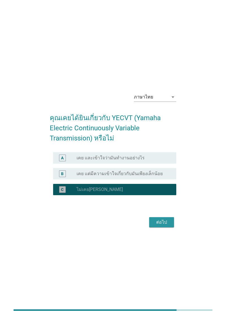
click at [167, 226] on div "ต่อไป" at bounding box center [162, 222] width 16 height 7
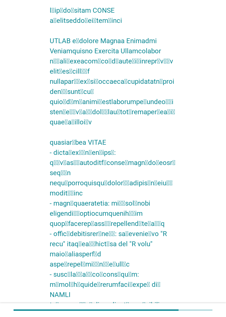
scroll to position [165, 0]
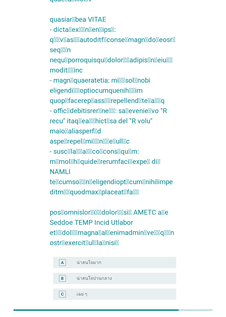
click at [144, 276] on div "radio_button_unchecked น่าสนใจปานกลาง" at bounding box center [122, 279] width 91 height 6
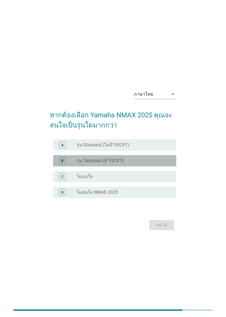
click at [161, 164] on div "radio_button_unchecked รุ่น Techmax (มี YECVT)" at bounding box center [122, 161] width 91 height 6
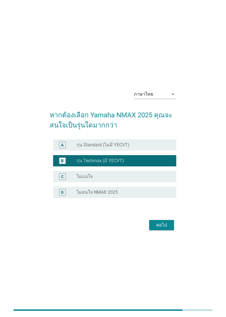
click at [169, 229] on div "ต่อไป" at bounding box center [162, 225] width 16 height 7
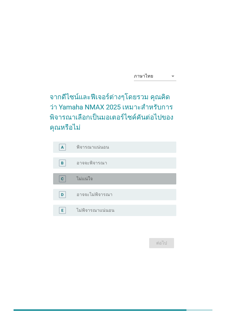
click at [152, 185] on div "C radio_button_unchecked ไม่แน่ใจ" at bounding box center [114, 178] width 123 height 11
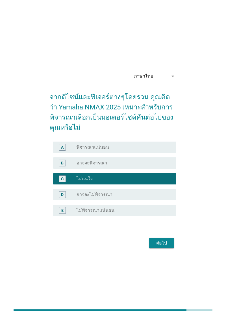
click at [158, 169] on div "B radio_button_unchecked อาจจะพิจารณา" at bounding box center [114, 163] width 123 height 11
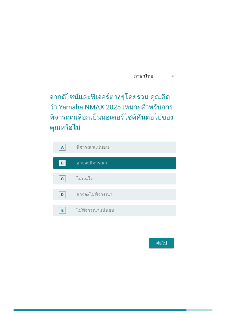
click at [166, 255] on div "ภาษาไทย arrow_drop_down จากดีไซน์และฟีเจอร์ต่างๆโดยรวม คุณคิดว่า Yamaha NMAX 20…" at bounding box center [113, 159] width 136 height 192
click at [151, 198] on div "radio_button_unchecked อาจจะไม่พิจารณา" at bounding box center [122, 195] width 91 height 6
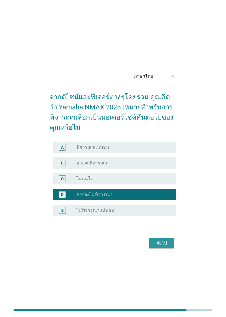
click at [163, 247] on div "ต่อไป" at bounding box center [162, 243] width 16 height 7
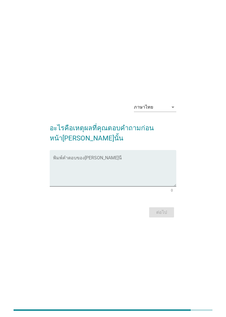
click at [141, 185] on textarea "พิมพ์คำตอบของคุณ ที่นี่" at bounding box center [114, 172] width 123 height 30
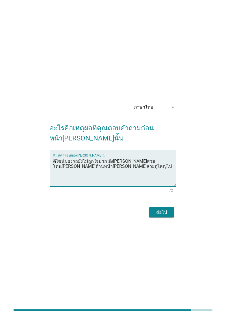
type textarea "ดีไซน์ของรถยังไม่ถูกใจมาก ยัง[PERSON_NAME]สวยโดน[PERSON_NAME]ด้านหน้า[PERSON_NA…"
click at [161, 216] on div "ต่อไป" at bounding box center [162, 212] width 16 height 7
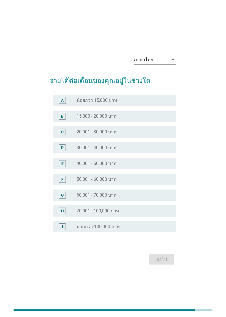
click at [124, 135] on div "radio_button_unchecked 20,001 - 30,000 บาท" at bounding box center [122, 132] width 91 height 6
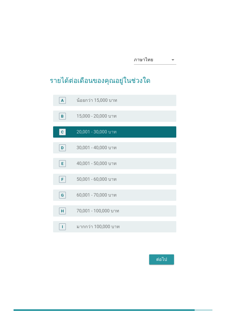
click at [164, 265] on button "ต่อไป" at bounding box center [161, 260] width 25 height 10
